Goal: Transaction & Acquisition: Purchase product/service

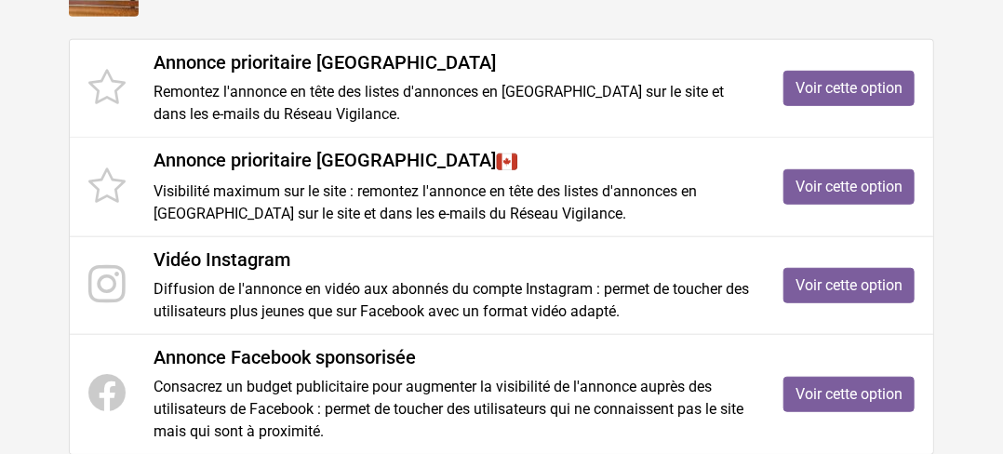
scroll to position [372, 0]
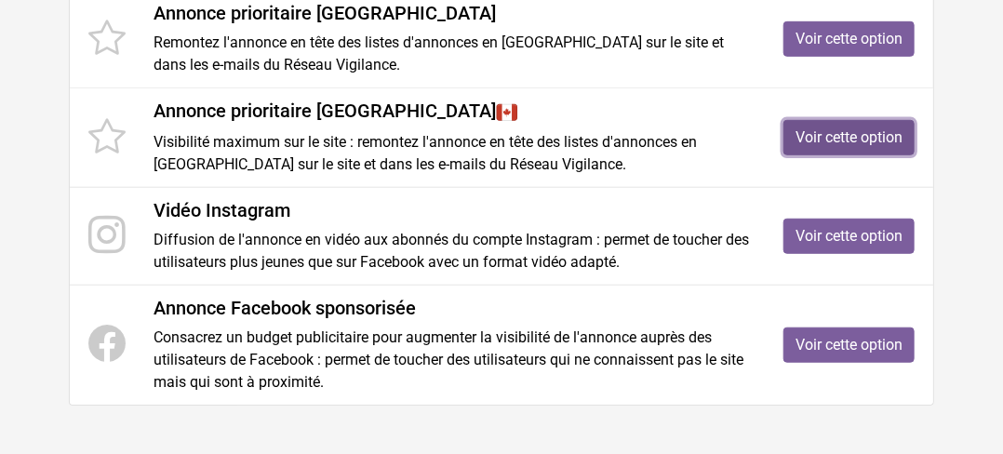
click at [816, 130] on link "Voir cette option" at bounding box center [849, 137] width 131 height 35
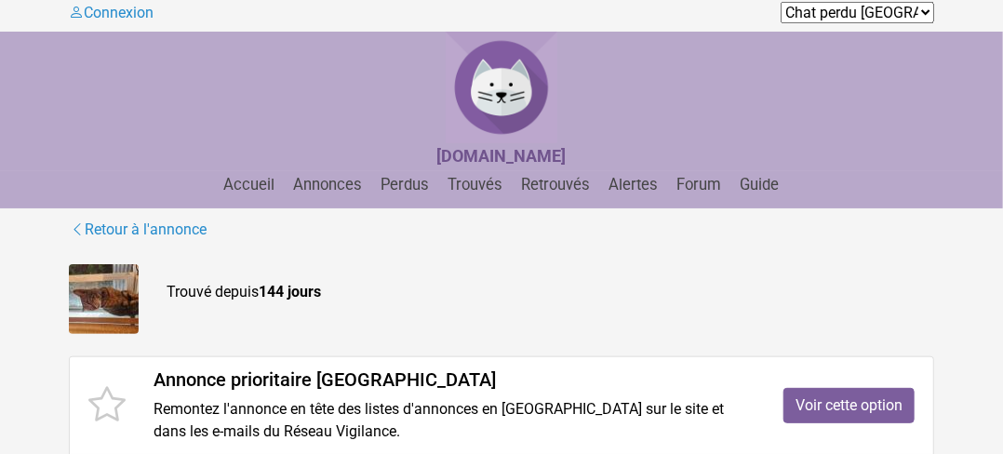
scroll to position [0, 0]
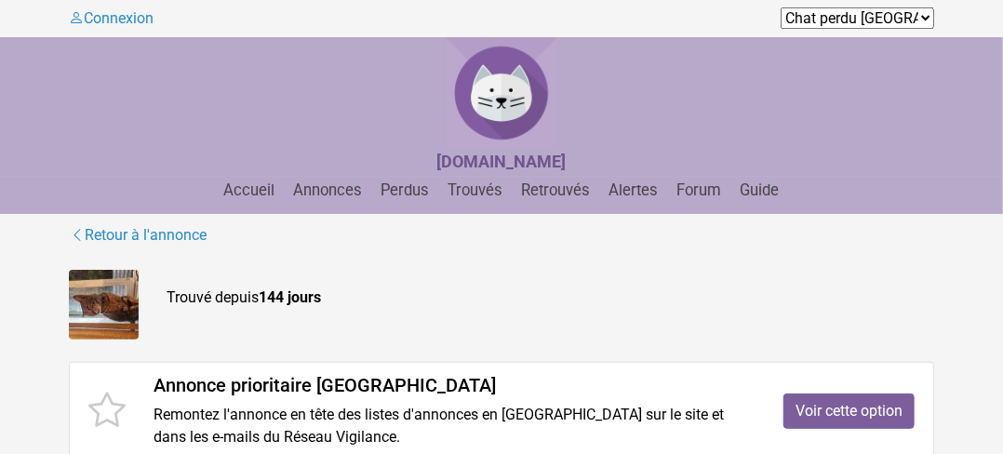
click at [923, 20] on select "Chat perdu Algérie Chat perdu Andorre Chat perdu Belgique Chat perdu Cameroun C…" at bounding box center [858, 17] width 154 height 21
select select "https://www.lost-cat.org/en-ca/"
click at [781, 7] on select "Chat perdu Algérie Chat perdu Andorre Chat perdu Belgique Chat perdu Cameroun C…" at bounding box center [858, 17] width 154 height 21
